Goal: Task Accomplishment & Management: Use online tool/utility

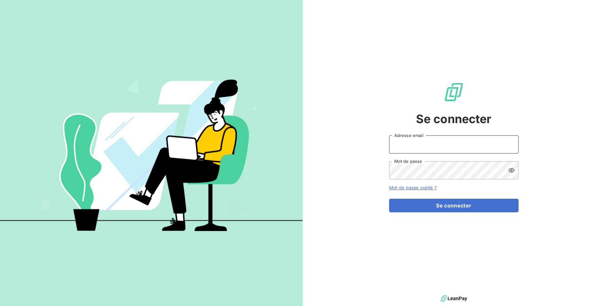
click at [416, 145] on input "Adresse email" at bounding box center [453, 145] width 129 height 18
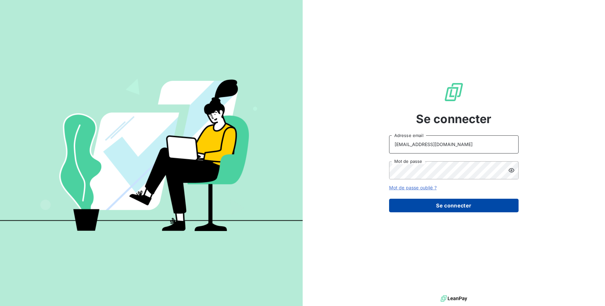
type input "[EMAIL_ADDRESS][DOMAIN_NAME]"
click at [437, 202] on button "Se connecter" at bounding box center [453, 206] width 129 height 14
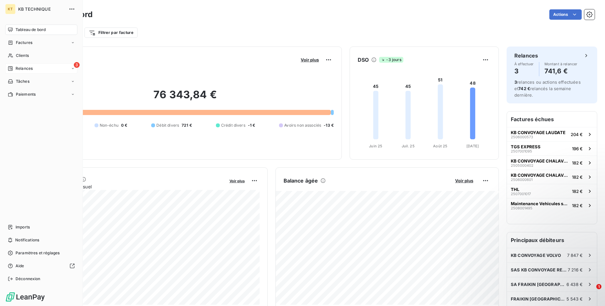
click at [33, 68] on div "3 Relances" at bounding box center [41, 68] width 72 height 10
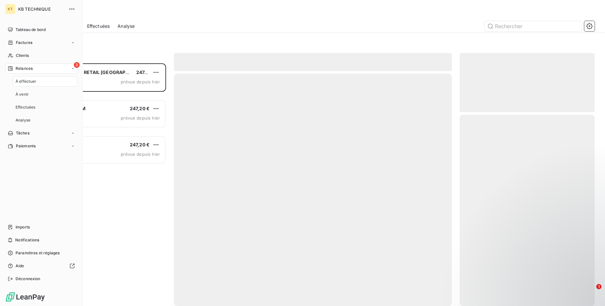
scroll to position [243, 135]
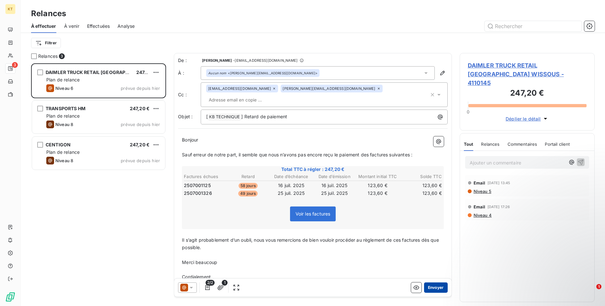
click at [433, 286] on button "Envoyer" at bounding box center [436, 288] width 24 height 10
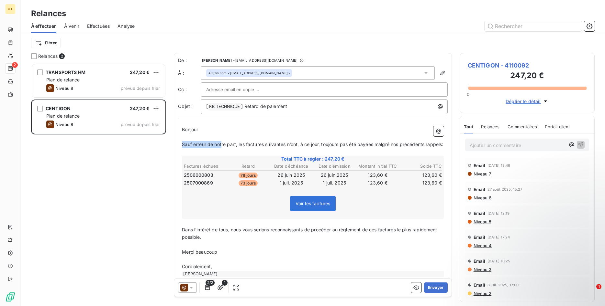
drag, startPoint x: 181, startPoint y: 144, endPoint x: 222, endPoint y: 147, distance: 41.5
click at [222, 147] on div "Bonjour ﻿ ﻿ ﻿ ﻿ Sauf erreur de notre part, les factures suivantes n’ont, à ce j…" at bounding box center [313, 201] width 270 height 159
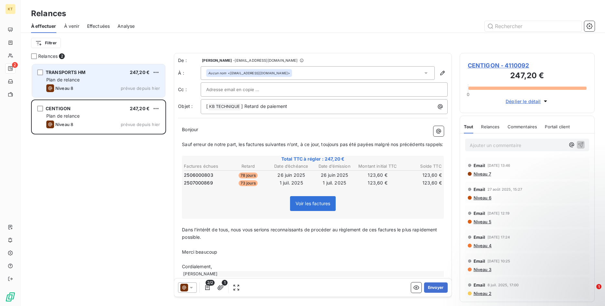
drag, startPoint x: 72, startPoint y: 76, endPoint x: 82, endPoint y: 76, distance: 9.1
click at [73, 76] on div "TRANSPORTS HM 247,20 € Plan de relance Niveau 8 prévue depuis [DATE]" at bounding box center [98, 80] width 133 height 33
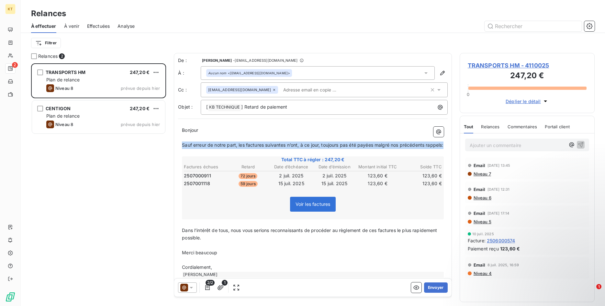
drag, startPoint x: 183, startPoint y: 146, endPoint x: 228, endPoint y: 149, distance: 45.7
click at [228, 149] on p "Sauf erreur de notre part, les factures suivantes n’ont, à ce jour, toujours pa…" at bounding box center [313, 145] width 262 height 7
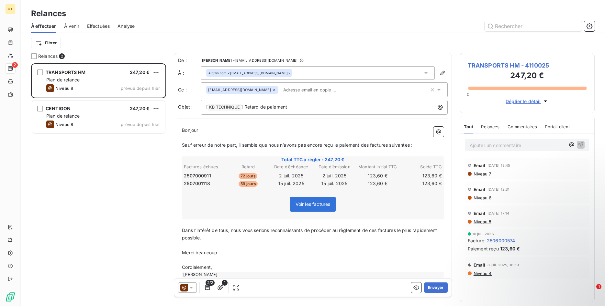
click at [193, 240] on span "Dans l’intérêt de tous, nous vous serions reconnaissants de procéder au règleme…" at bounding box center [310, 234] width 257 height 13
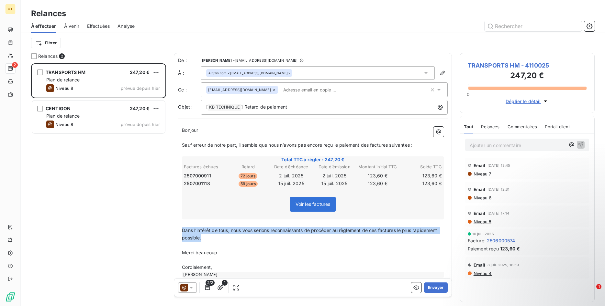
drag, startPoint x: 183, startPoint y: 230, endPoint x: 222, endPoint y: 237, distance: 39.1
click at [222, 237] on p "Dans l’intérêt de tous, nous vous serions reconnaissants de procéder au règleme…" at bounding box center [313, 234] width 262 height 15
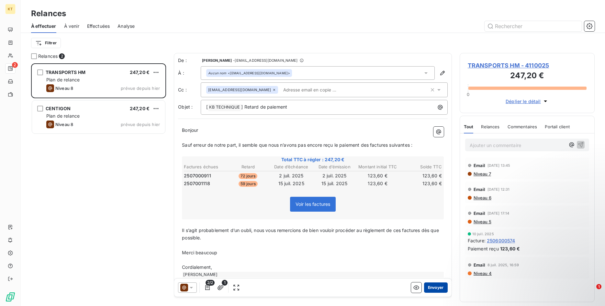
click at [435, 285] on button "Envoyer" at bounding box center [436, 288] width 24 height 10
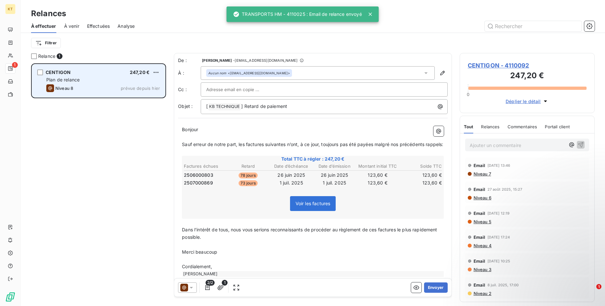
click at [154, 68] on div "CENTIGON 247,20 € Plan de relance Niveau 8 prévue depuis [DATE]" at bounding box center [98, 80] width 133 height 33
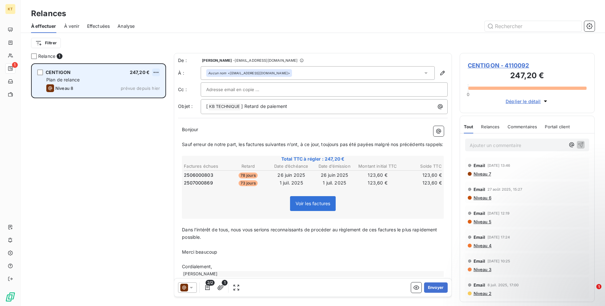
scroll to position [243, 135]
click at [158, 73] on html "KT 1 Relances À effectuer À venir Effectuées Analyse Filtrer Relance 1 CENTIGON…" at bounding box center [302, 153] width 605 height 306
click at [123, 98] on div "Passer cette action" at bounding box center [128, 97] width 58 height 10
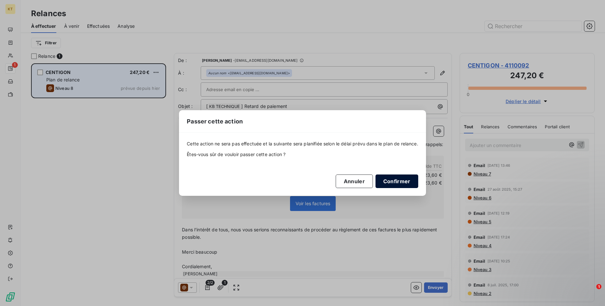
click at [401, 184] on button "Confirmer" at bounding box center [396, 182] width 43 height 14
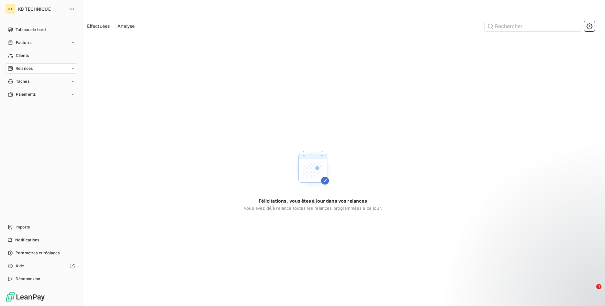
click at [31, 71] on span "Relances" at bounding box center [24, 69] width 17 height 6
click at [28, 120] on span "Analyse" at bounding box center [23, 120] width 15 height 6
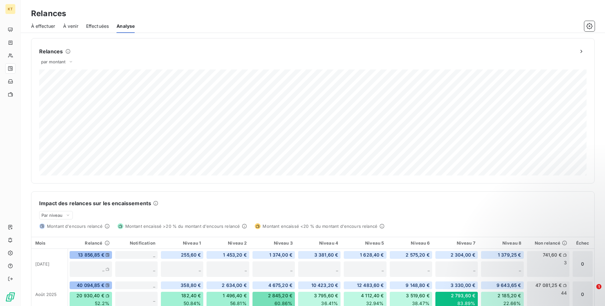
click at [97, 26] on span "Effectuées" at bounding box center [97, 26] width 23 height 6
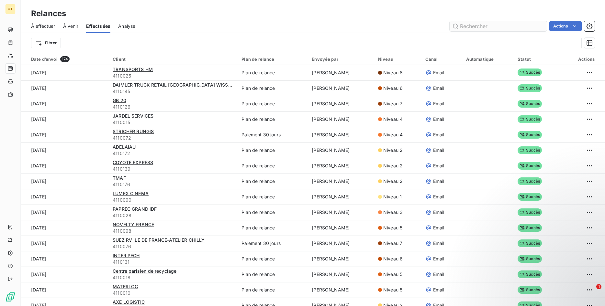
click at [493, 27] on input "text" at bounding box center [497, 26] width 97 height 10
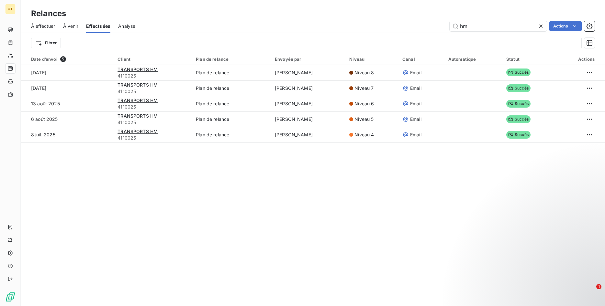
type input "hm"
click at [539, 25] on icon at bounding box center [540, 26] width 3 height 3
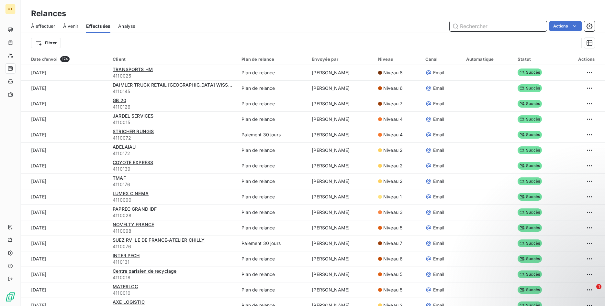
click at [526, 25] on input "text" at bounding box center [497, 26] width 97 height 10
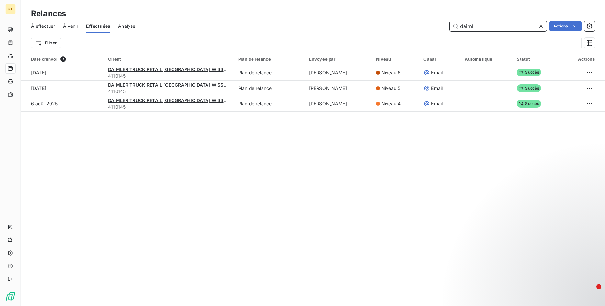
type input "daiml"
click at [540, 28] on icon at bounding box center [540, 26] width 6 height 6
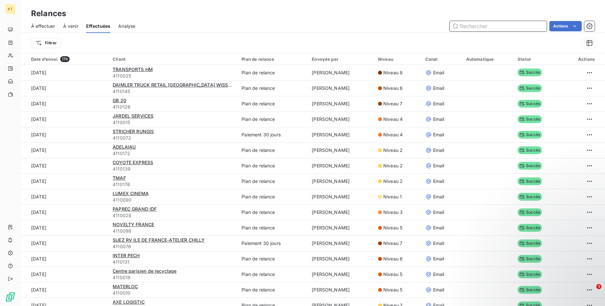
click at [490, 26] on input "text" at bounding box center [497, 26] width 97 height 10
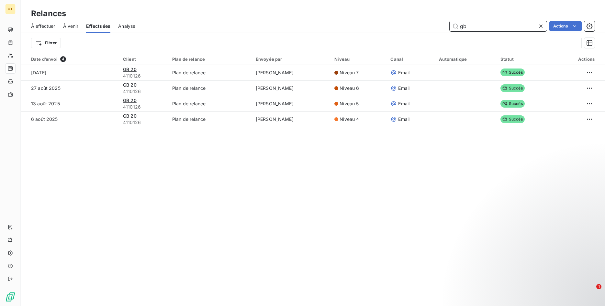
type input "gb"
click at [542, 23] on icon at bounding box center [540, 26] width 6 height 6
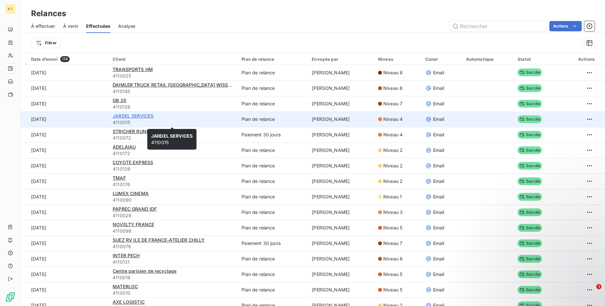
click at [139, 117] on span "JARDEL SERVICES" at bounding box center [133, 116] width 41 height 6
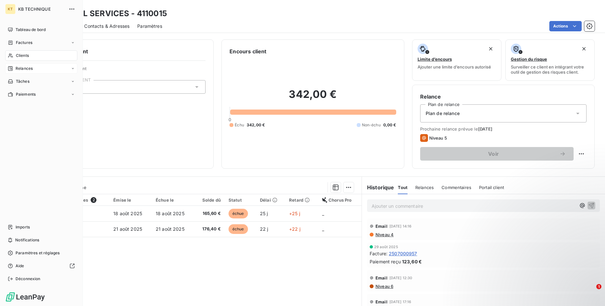
click at [19, 68] on span "Relances" at bounding box center [24, 69] width 17 height 6
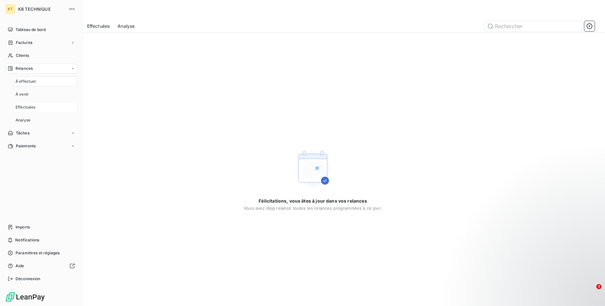
click at [29, 107] on span "Effectuées" at bounding box center [26, 108] width 20 height 6
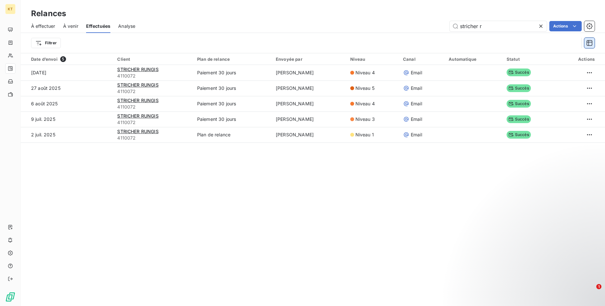
type input "stricher r"
click at [543, 27] on icon at bounding box center [540, 26] width 6 height 6
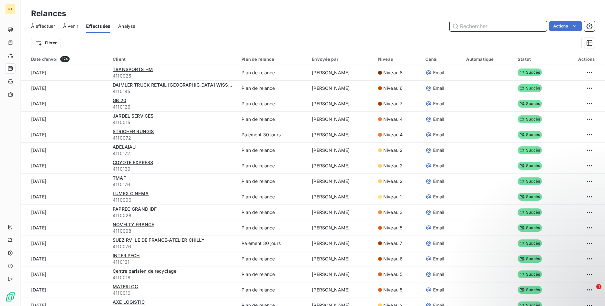
click at [519, 27] on input "text" at bounding box center [497, 26] width 97 height 10
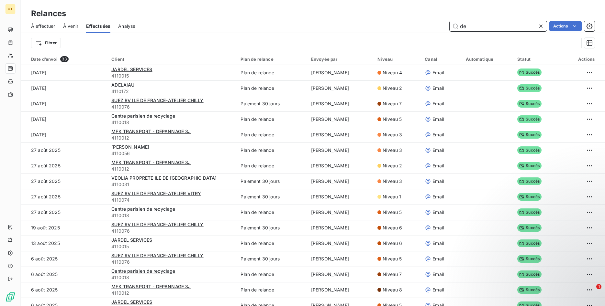
type input "d"
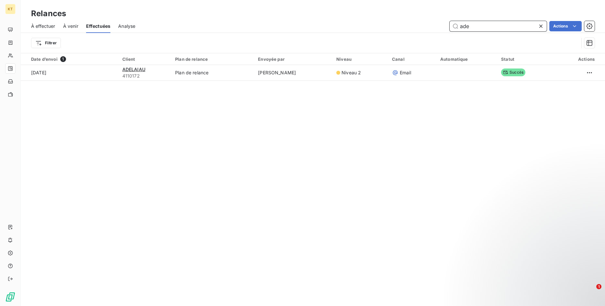
type input "ade"
click at [542, 28] on icon at bounding box center [540, 26] width 6 height 6
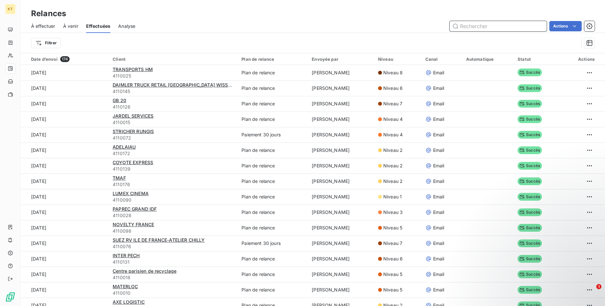
click at [498, 29] on input "text" at bounding box center [497, 26] width 97 height 10
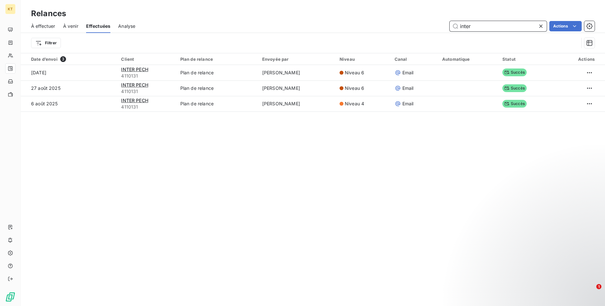
type input "inter"
click at [542, 26] on icon at bounding box center [540, 26] width 6 height 6
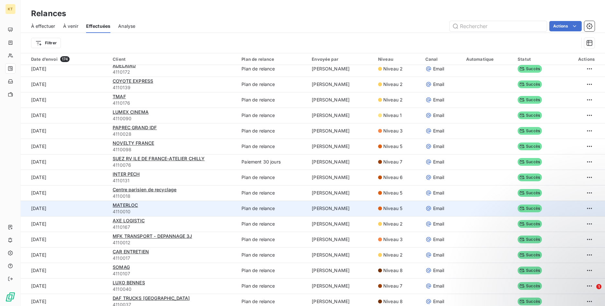
scroll to position [99, 0]
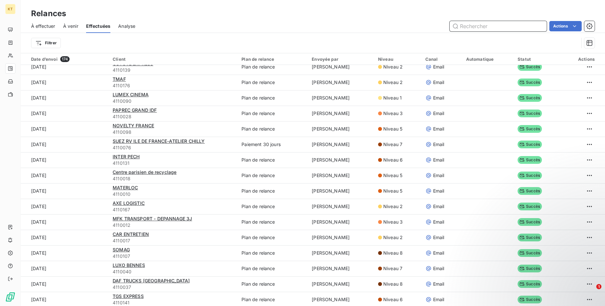
click at [495, 28] on input "text" at bounding box center [497, 26] width 97 height 10
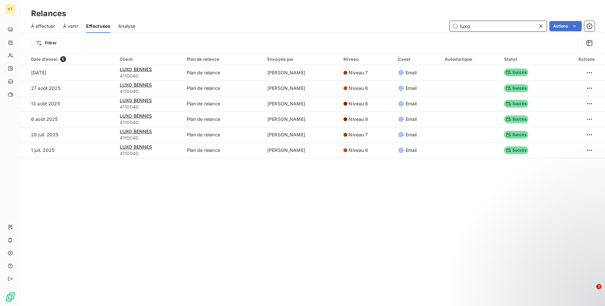
scroll to position [0, 0]
type input "luxo"
click at [540, 24] on icon at bounding box center [540, 26] width 6 height 6
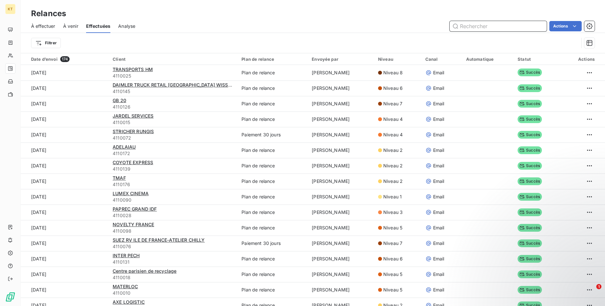
click at [503, 26] on input "text" at bounding box center [497, 26] width 97 height 10
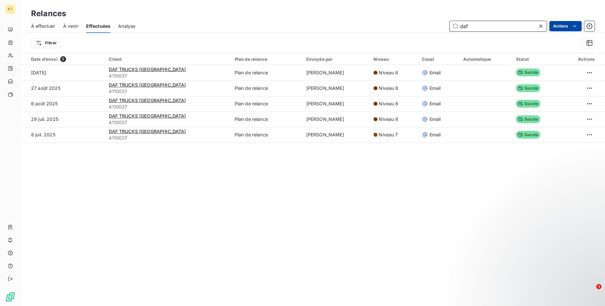
type input "daf"
click at [543, 26] on icon at bounding box center [540, 26] width 6 height 6
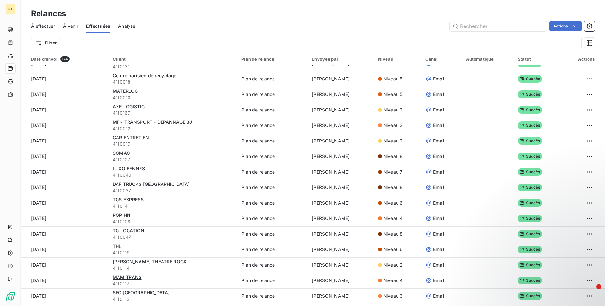
scroll to position [198, 0]
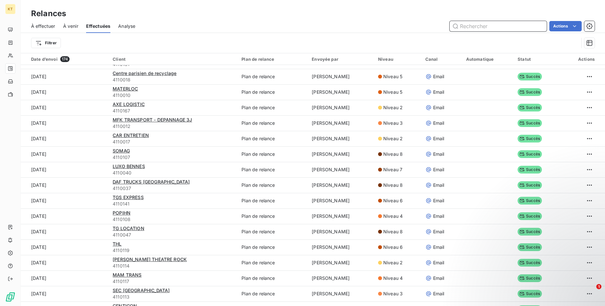
click at [481, 26] on input "text" at bounding box center [497, 26] width 97 height 10
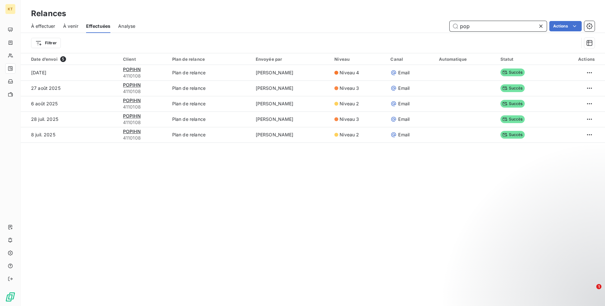
scroll to position [0, 0]
type input "pop"
click at [538, 24] on icon at bounding box center [540, 26] width 6 height 6
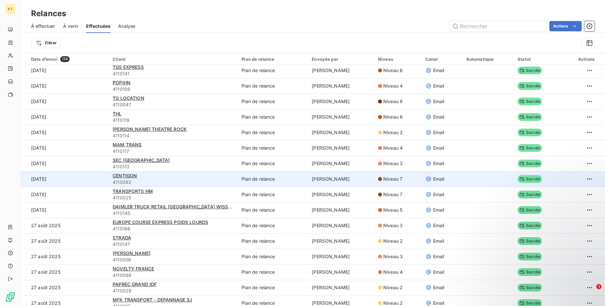
scroll to position [330, 0]
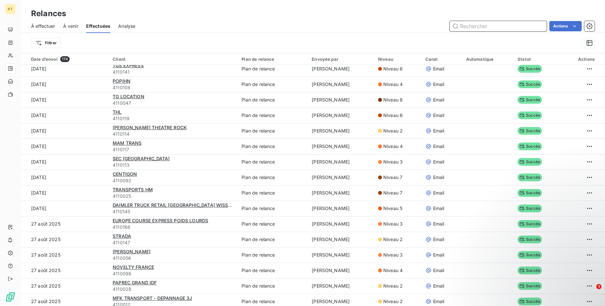
click at [472, 27] on input "text" at bounding box center [497, 26] width 97 height 10
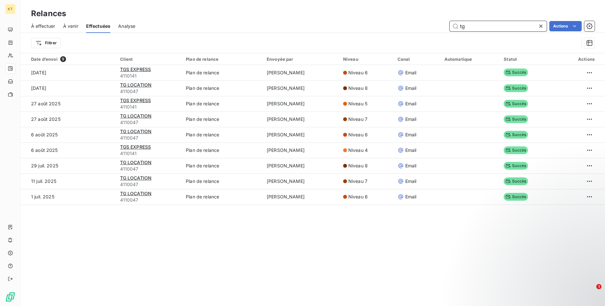
scroll to position [0, 0]
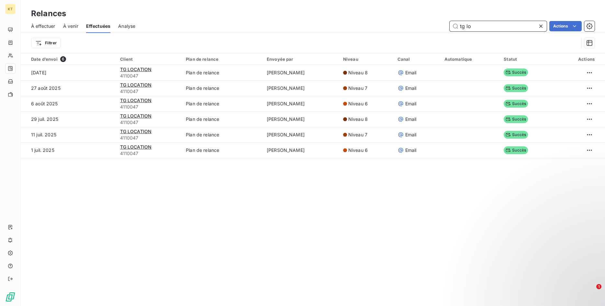
type input "tg lo"
click at [540, 27] on icon at bounding box center [540, 26] width 3 height 3
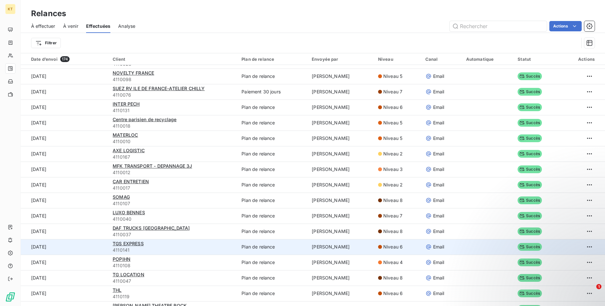
scroll to position [231, 0]
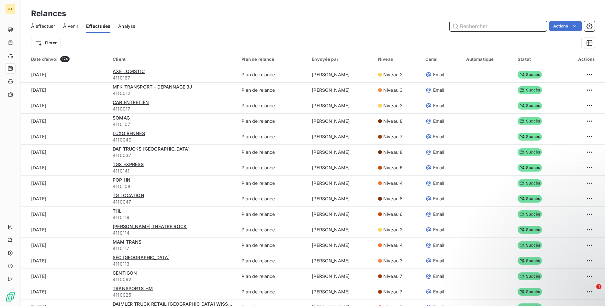
click at [491, 26] on input "text" at bounding box center [497, 26] width 97 height 10
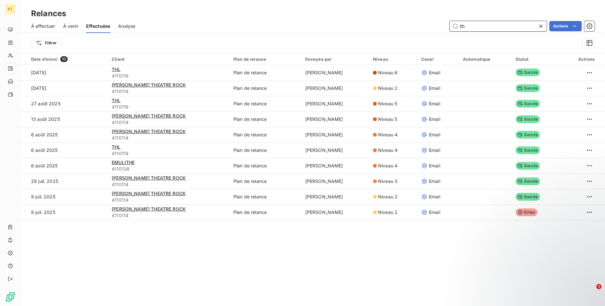
scroll to position [0, 0]
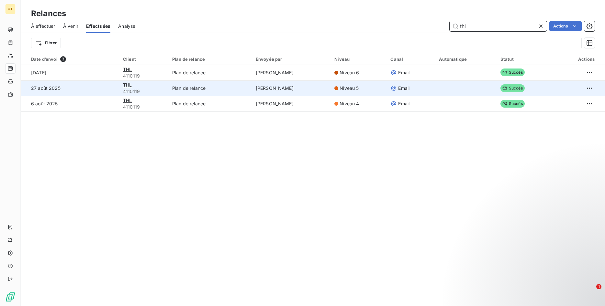
type input "thl"
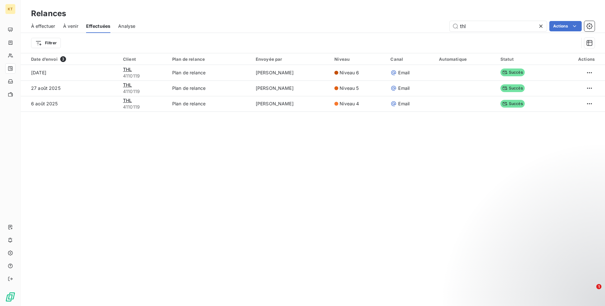
click at [540, 28] on icon at bounding box center [540, 26] width 6 height 6
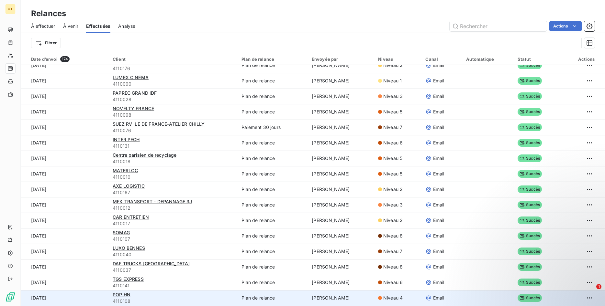
scroll to position [231, 0]
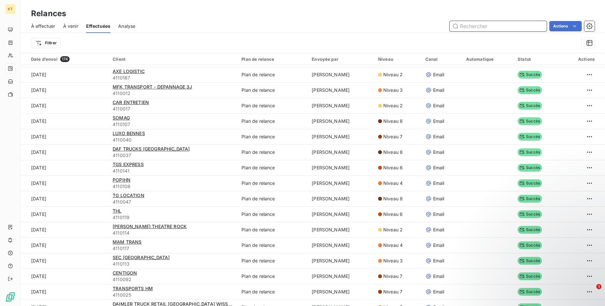
click at [505, 25] on input "text" at bounding box center [497, 26] width 97 height 10
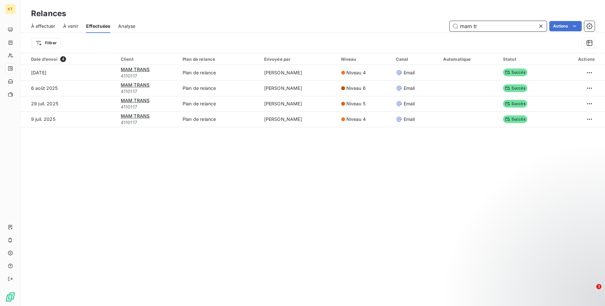
type input "mam tr"
click at [539, 28] on icon at bounding box center [540, 26] width 6 height 6
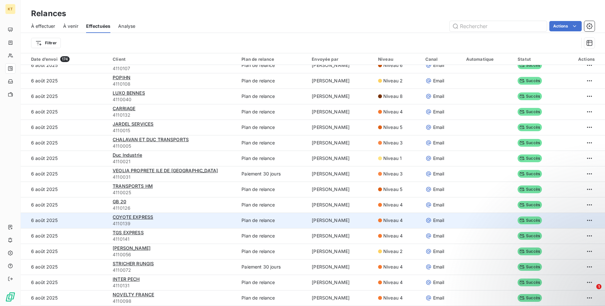
scroll to position [22, 0]
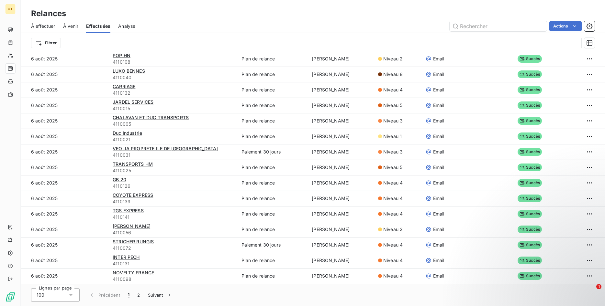
click at [139, 295] on button "2" at bounding box center [138, 296] width 10 height 14
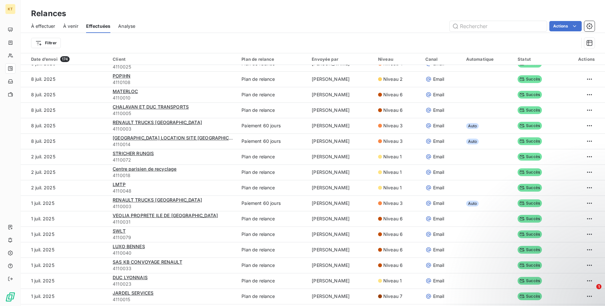
scroll to position [759, 0]
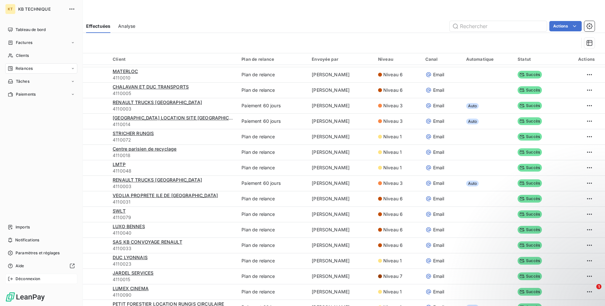
click at [17, 278] on span "Déconnexion" at bounding box center [28, 279] width 25 height 6
